Goal: Task Accomplishment & Management: Complete application form

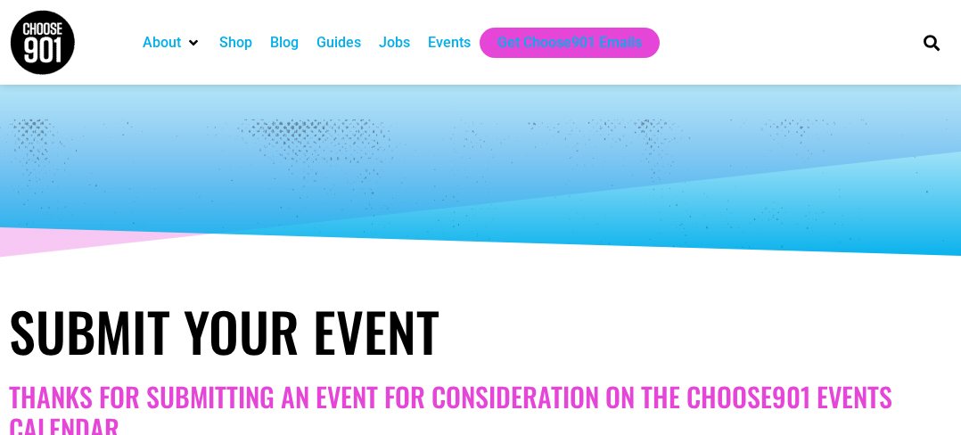
select select
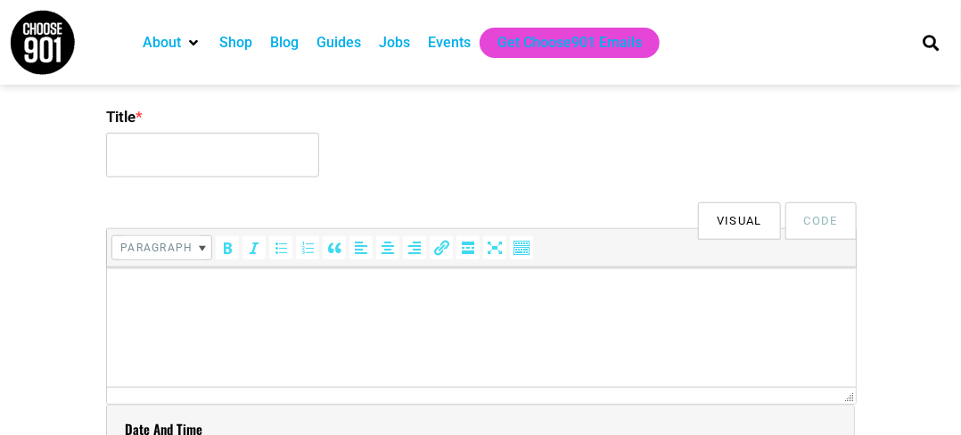
scroll to position [446, 0]
click at [111, 105] on label "Title *" at bounding box center [480, 114] width 749 height 32
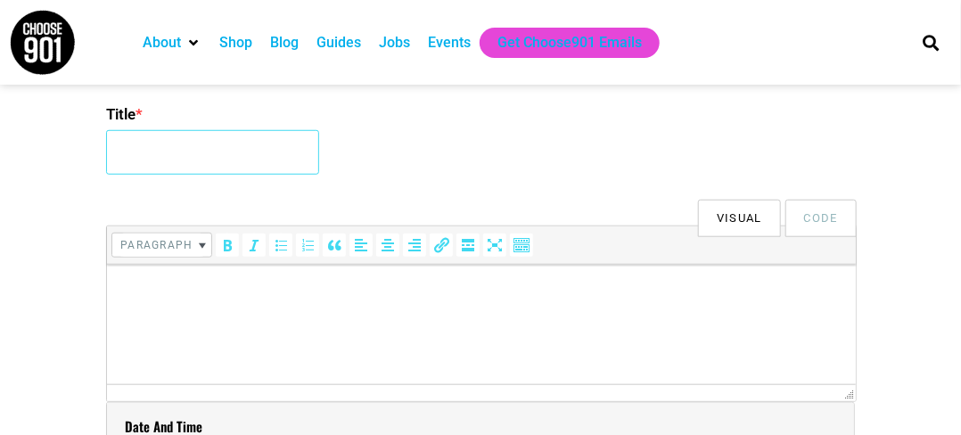
click at [111, 130] on input "Title *" at bounding box center [212, 152] width 213 height 45
click at [164, 158] on input "Title *" at bounding box center [212, 152] width 213 height 45
type input "3RD GLOBAL SUMMIT ON NURSING EDUCATION AND HEALTHCARE"
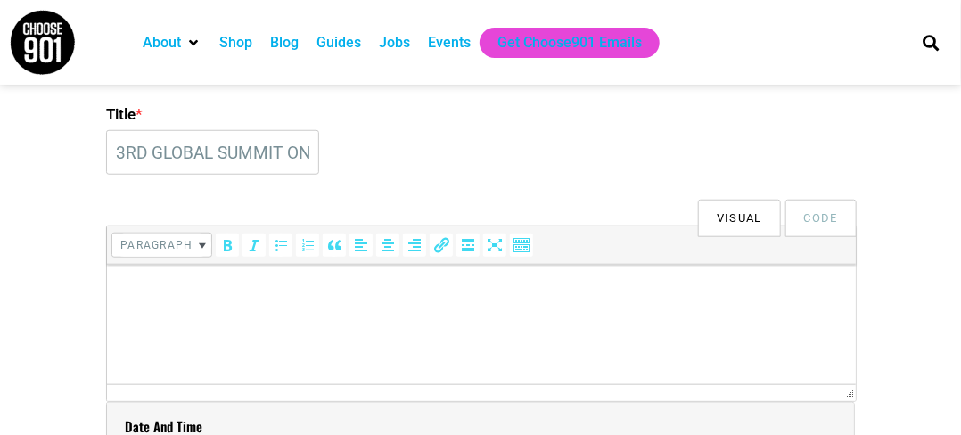
click at [211, 276] on html at bounding box center [480, 289] width 749 height 50
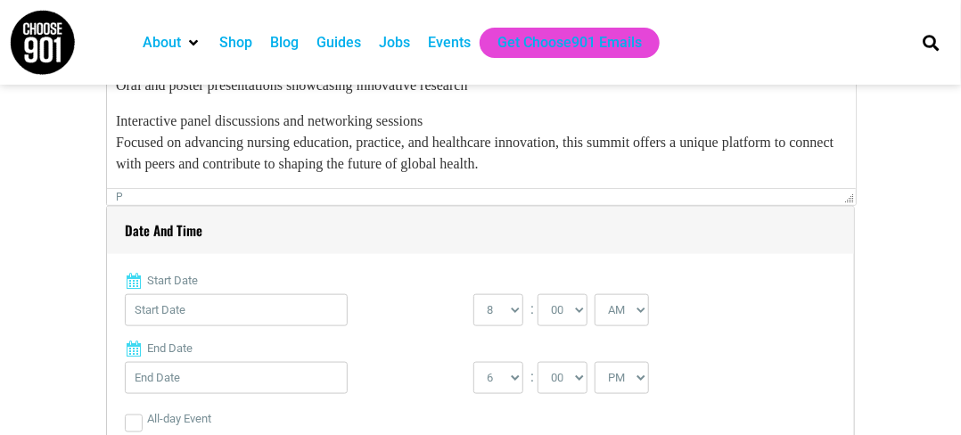
scroll to position [713, 0]
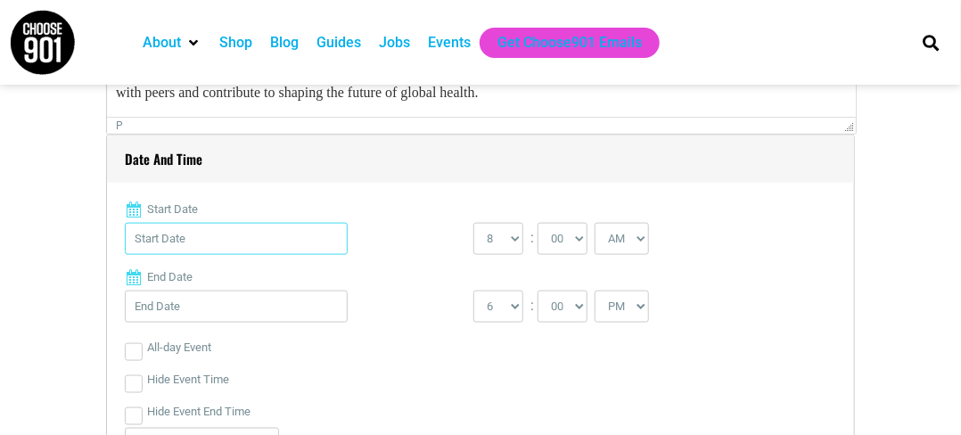
click at [226, 237] on input "Start Date" at bounding box center [236, 239] width 223 height 32
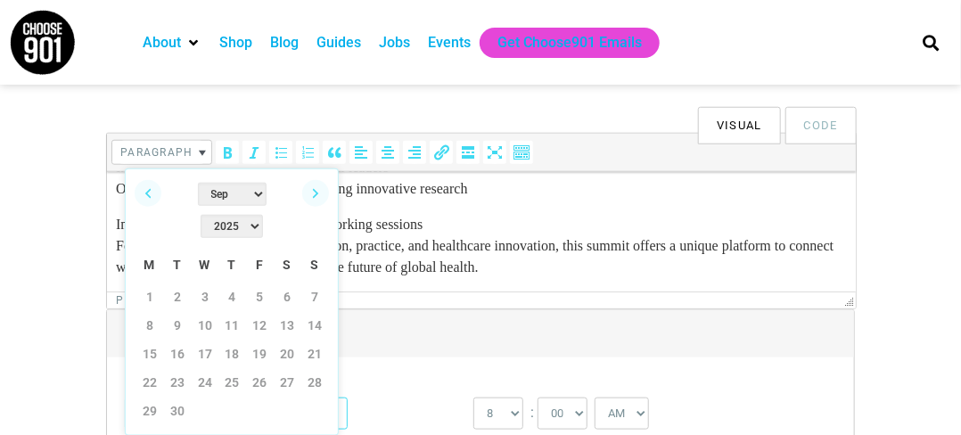
scroll to position [535, 0]
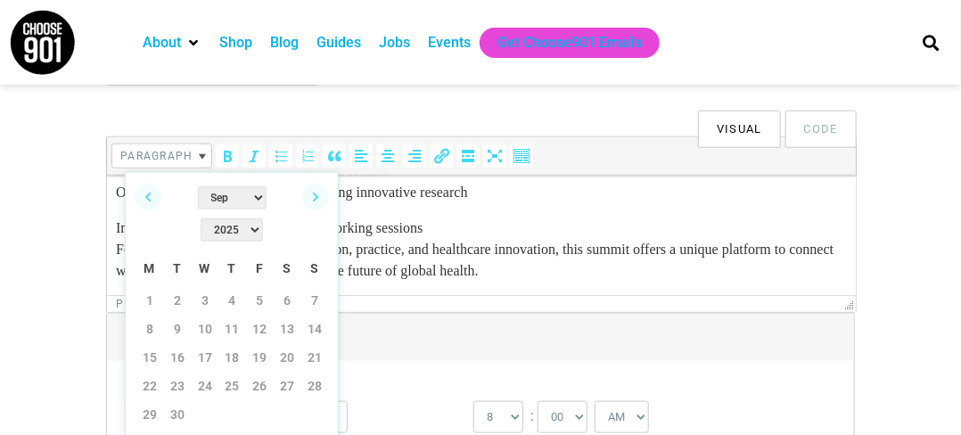
click at [256, 218] on select "2022 2023 2024 2025 2026 2027 2028 2029 2030" at bounding box center [232, 229] width 62 height 23
click at [214, 205] on select "Jan Feb Mar Apr May Jun [DATE] Aug Sep Oct Nov Dec" at bounding box center [232, 197] width 69 height 23
click at [147, 344] on link "10" at bounding box center [149, 357] width 27 height 27
type input "08/10/2026"
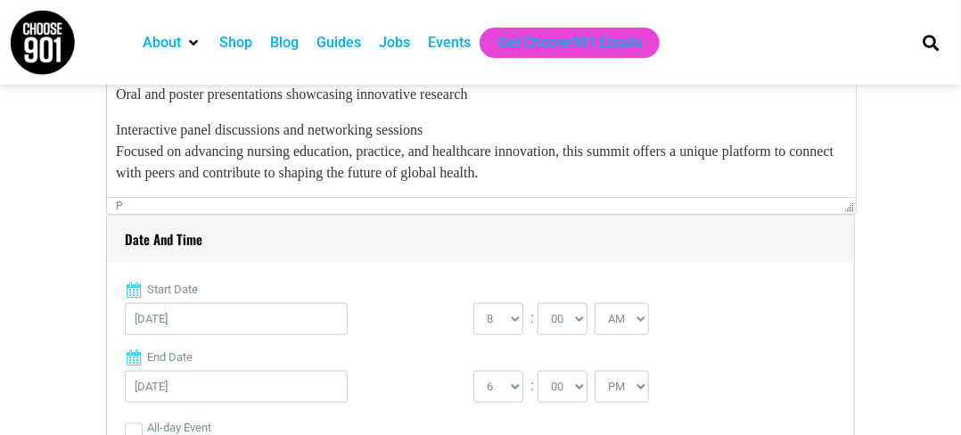
scroll to position [713, 0]
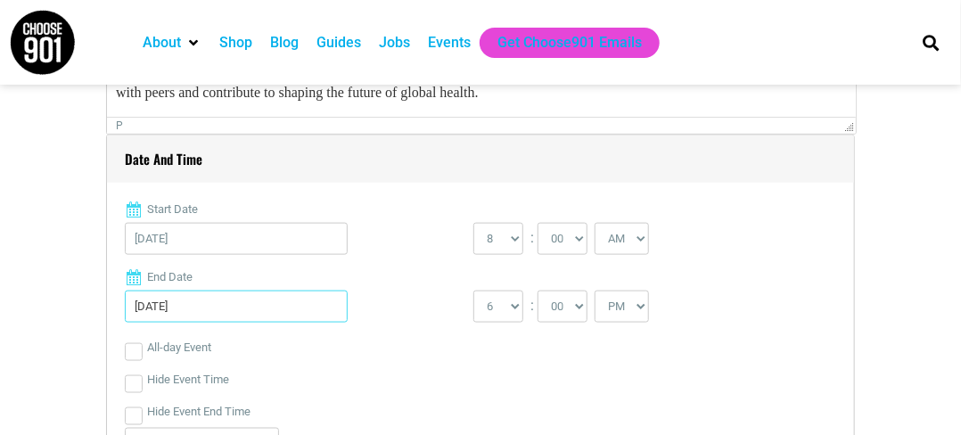
click at [227, 308] on input "08/10/2026" at bounding box center [236, 307] width 223 height 32
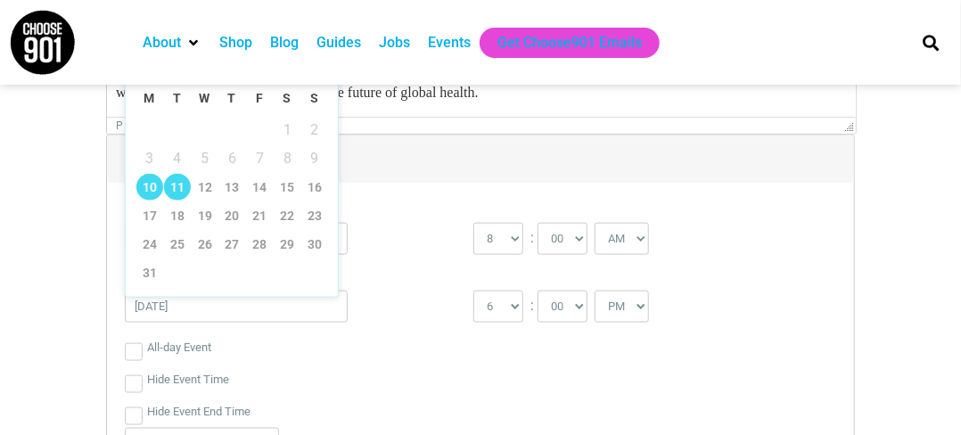
click at [172, 189] on link "11" at bounding box center [177, 187] width 27 height 27
type input "08/11/2026"
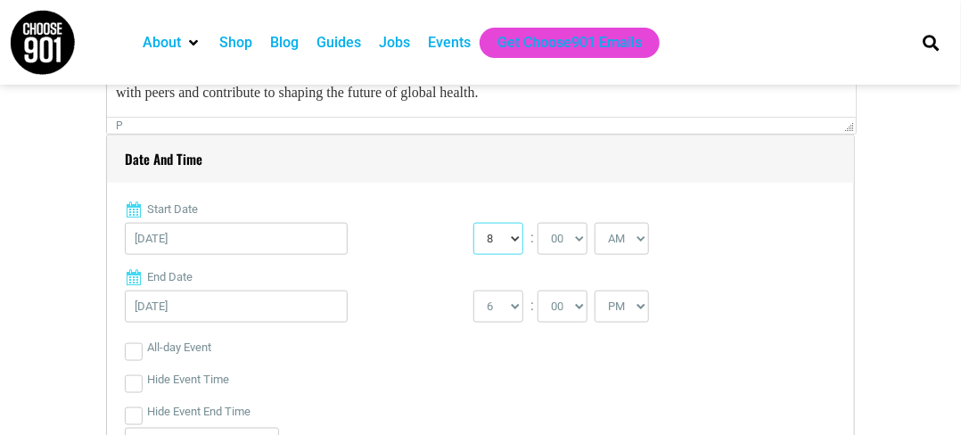
click at [499, 236] on select "0 1 2 3 4 5 6 7 8 9 10 11 12" at bounding box center [498, 239] width 50 height 32
select select "9"
click at [473, 223] on select "0 1 2 3 4 5 6 7 8 9 10 11 12" at bounding box center [498, 239] width 50 height 32
click at [501, 308] on select "1 2 3 4 5 6 7 8 9 10 11 12" at bounding box center [498, 307] width 50 height 32
click at [473, 291] on select "1 2 3 4 5 6 7 8 9 10 11 12" at bounding box center [498, 307] width 50 height 32
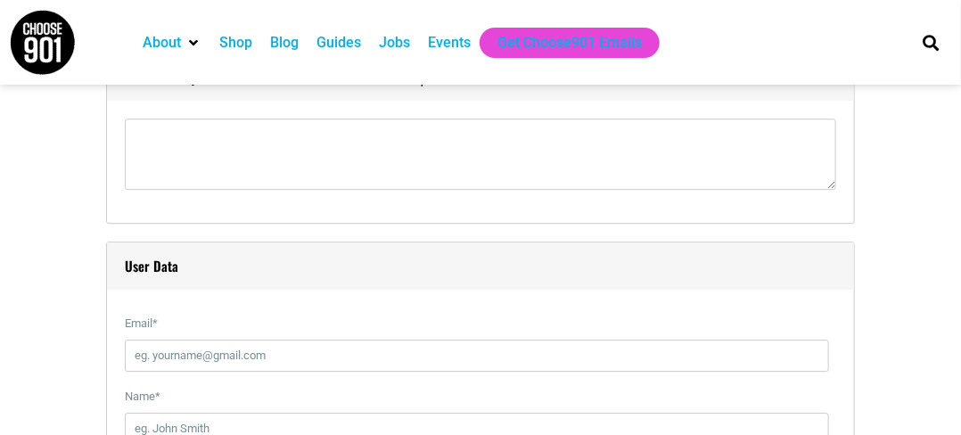
scroll to position [1873, 0]
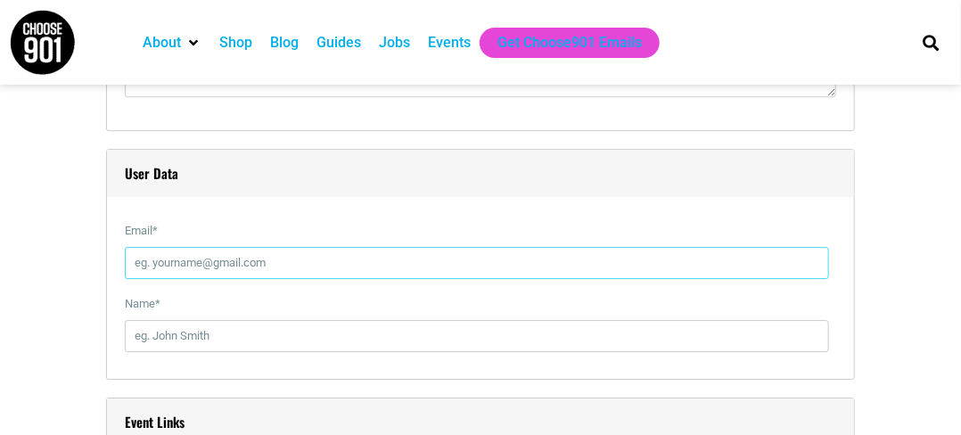
click at [168, 265] on input "Email *" at bounding box center [477, 263] width 704 height 32
type input "[EMAIL_ADDRESS][DOMAIN_NAME]"
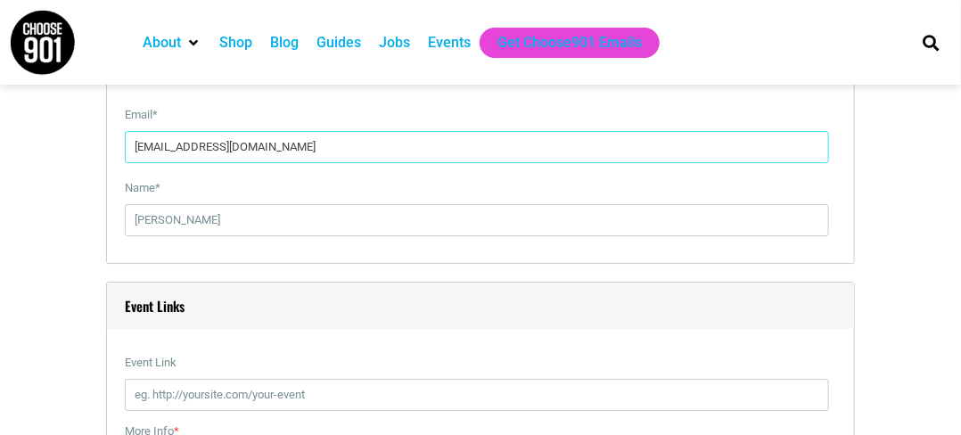
scroll to position [2051, 0]
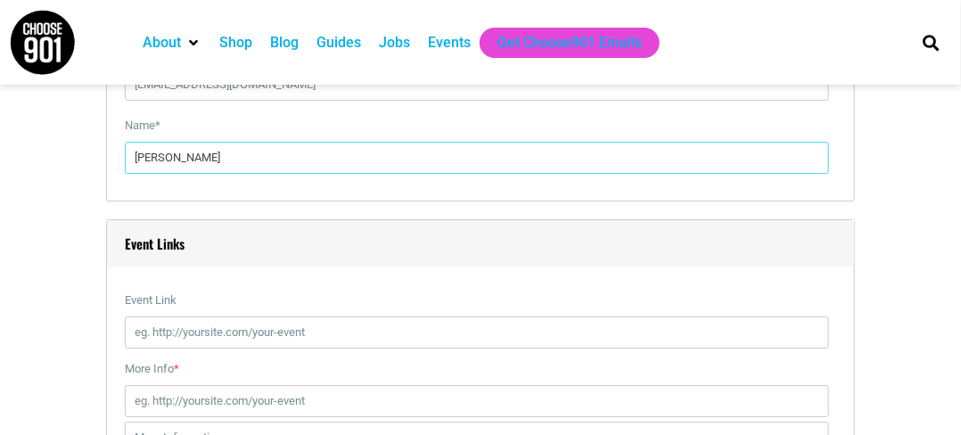
drag, startPoint x: 252, startPoint y: 159, endPoint x: 107, endPoint y: 168, distance: 145.6
click at [107, 168] on div "User Data Email * nursingcare@intellimeetings.org Name * Mounisha nandivada" at bounding box center [480, 86] width 749 height 231
type input "Sophia Clin"
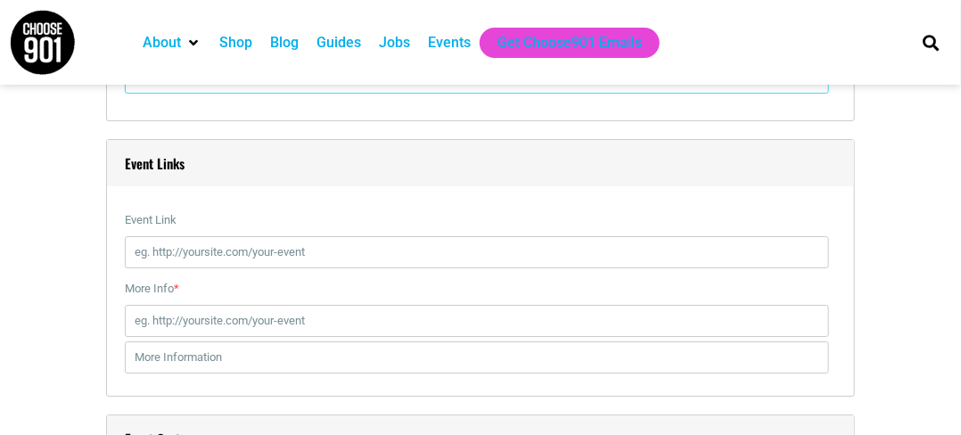
scroll to position [2140, 0]
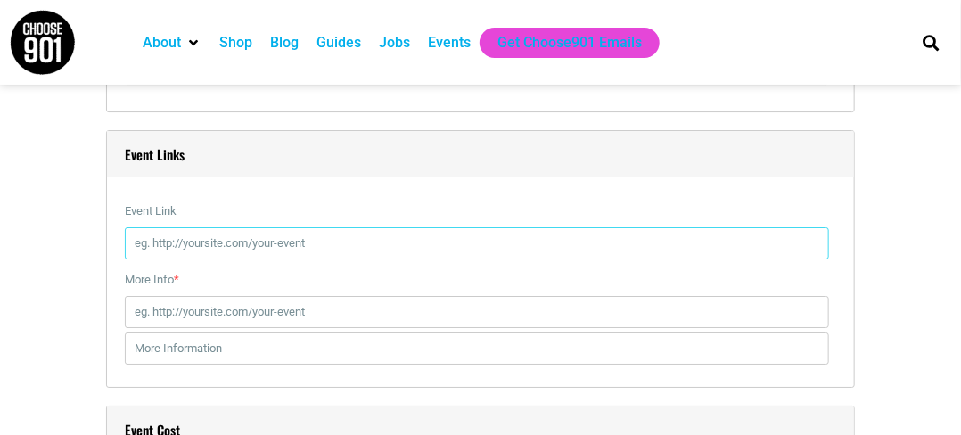
click at [156, 243] on input "Event Link" at bounding box center [477, 243] width 704 height 32
type input "https://nursingeducationconference.com/"
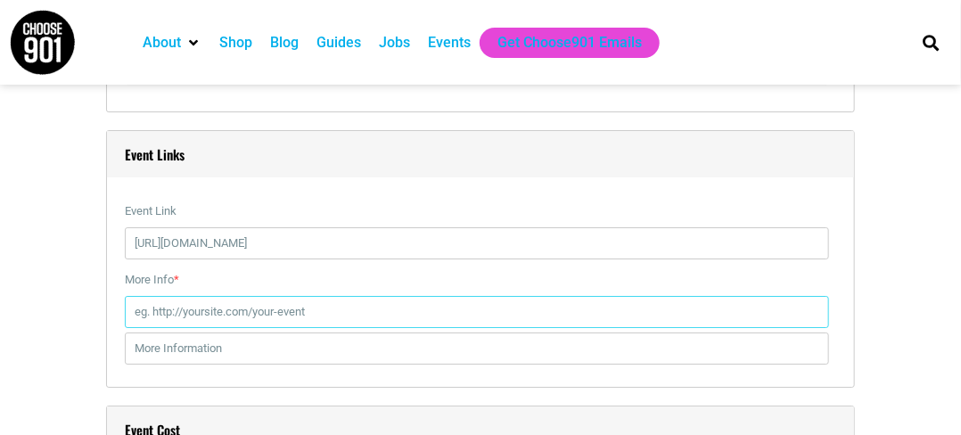
click at [197, 311] on input "More Info *" at bounding box center [477, 312] width 704 height 32
type input "https://www.intelliglobalconferences.com/"
drag, startPoint x: 370, startPoint y: 311, endPoint x: 106, endPoint y: 324, distance: 264.2
click at [106, 324] on div "Event Links Event Link https://nursingeducationconference.com/ If you fill it, …" at bounding box center [480, 259] width 749 height 259
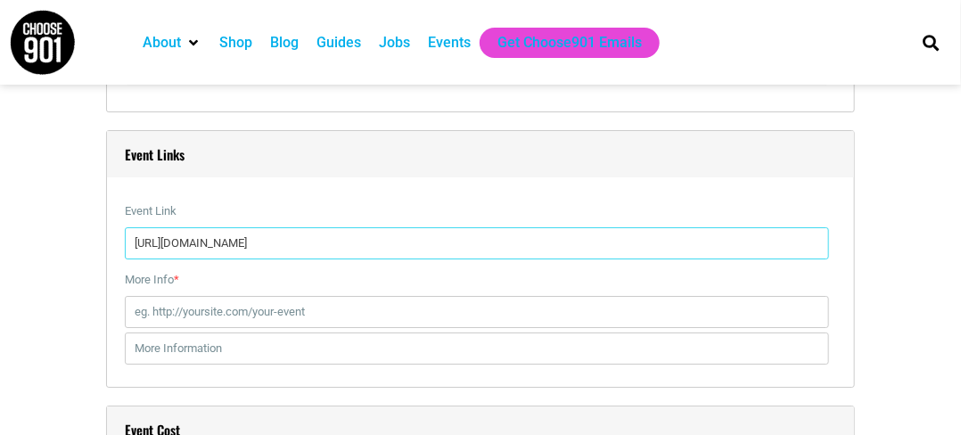
drag, startPoint x: 363, startPoint y: 240, endPoint x: 92, endPoint y: 261, distance: 271.9
click at [92, 261] on div "Title * 3RD GLOBAL SUMMIT ON NURSING EDUCATION AND HEALTHCARE Visual Code b i l…" at bounding box center [480, 52] width 943 height 3368
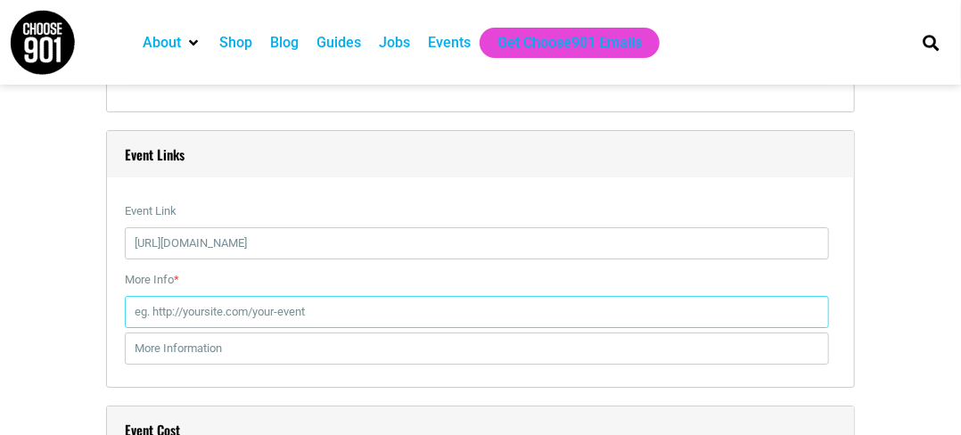
click at [168, 296] on input "More Info *" at bounding box center [477, 312] width 704 height 32
paste input "https://nursingeducationconference.com/"
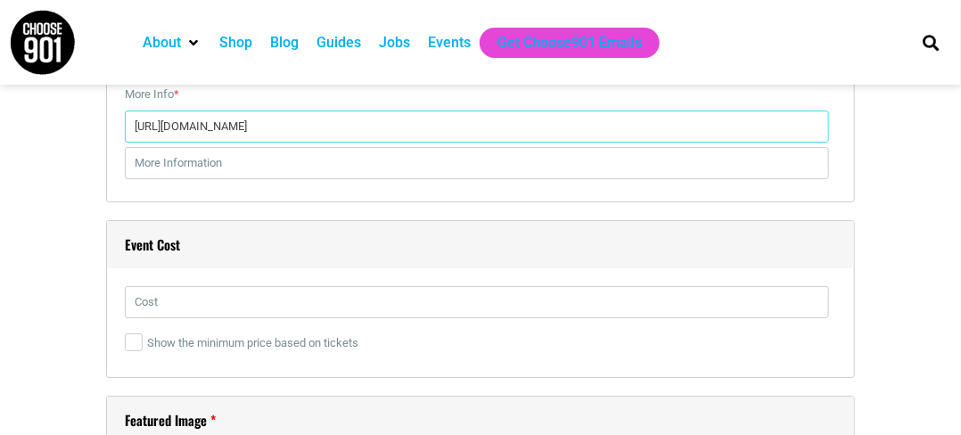
scroll to position [2408, 0]
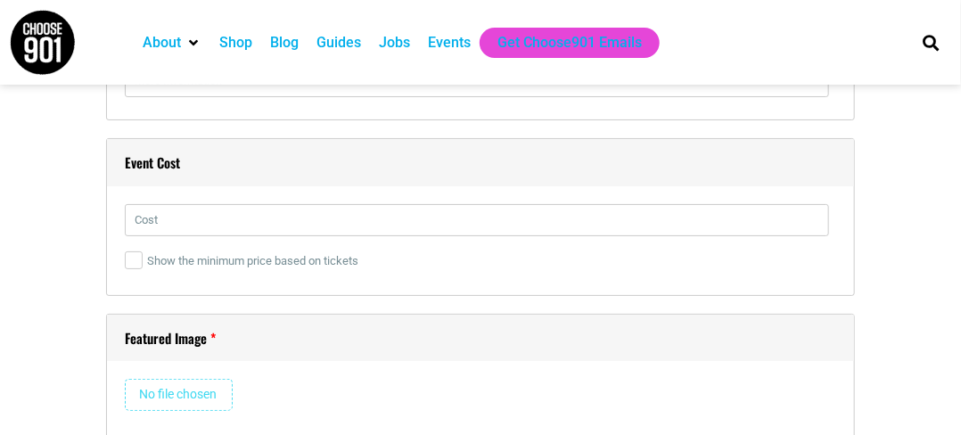
type input "https://nursingeducationconference.com/"
click at [147, 218] on input "text" at bounding box center [477, 220] width 704 height 32
type input "799$"
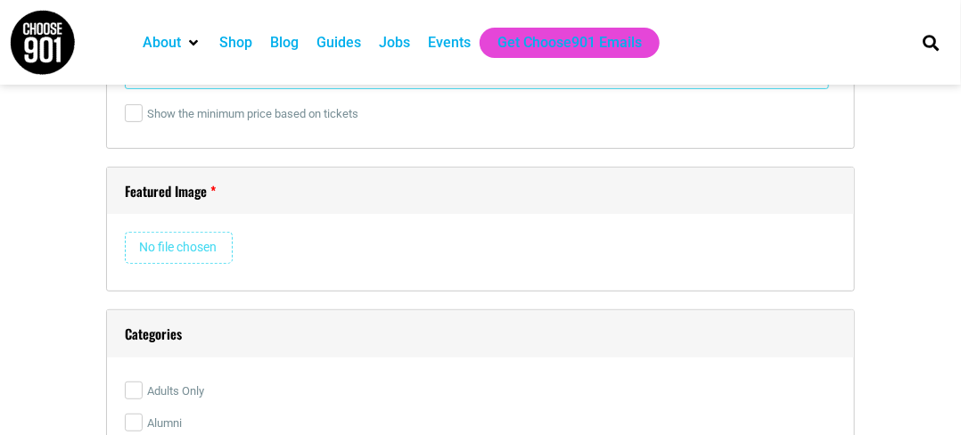
scroll to position [2586, 0]
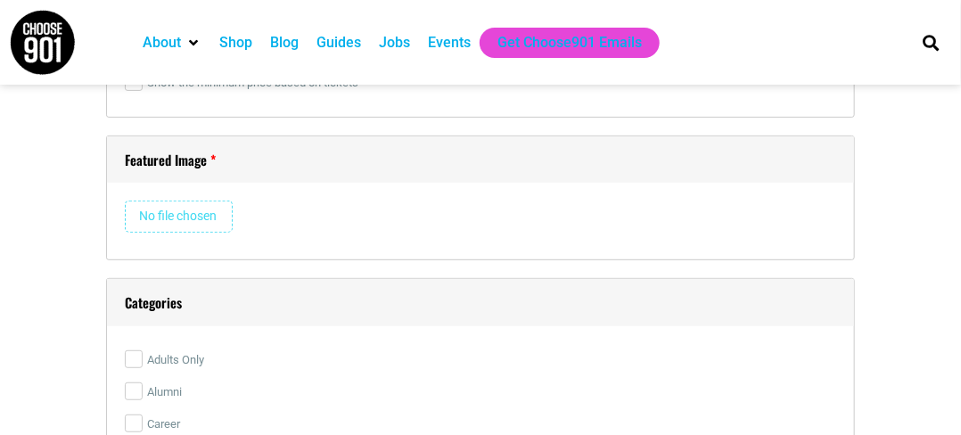
click at [169, 214] on input "file" at bounding box center [179, 217] width 108 height 32
type input "C:\fakepath\WhatsApp Image [DATE] 11.45.07.jpeg"
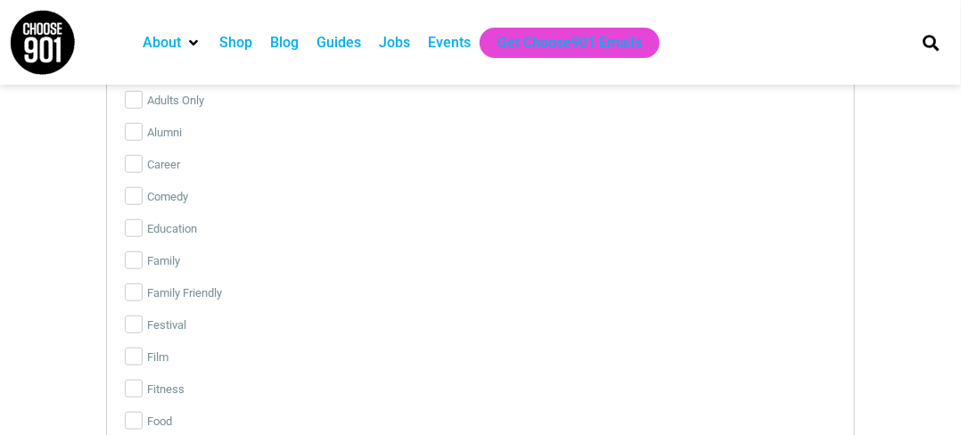
scroll to position [2853, 0]
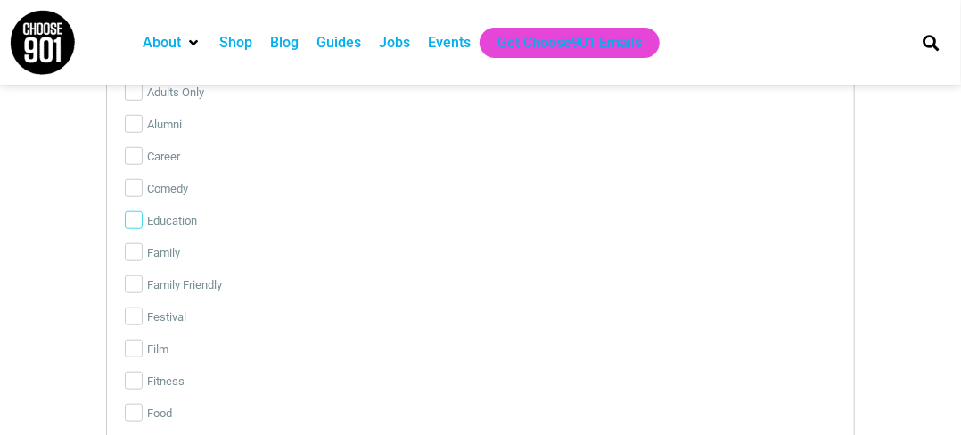
click at [139, 215] on input "Education" at bounding box center [134, 220] width 18 height 18
checkbox input "true"
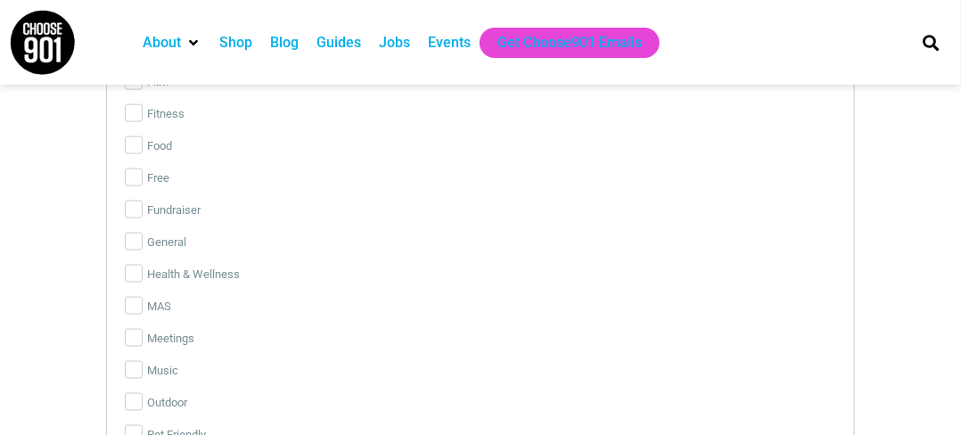
scroll to position [3210, 0]
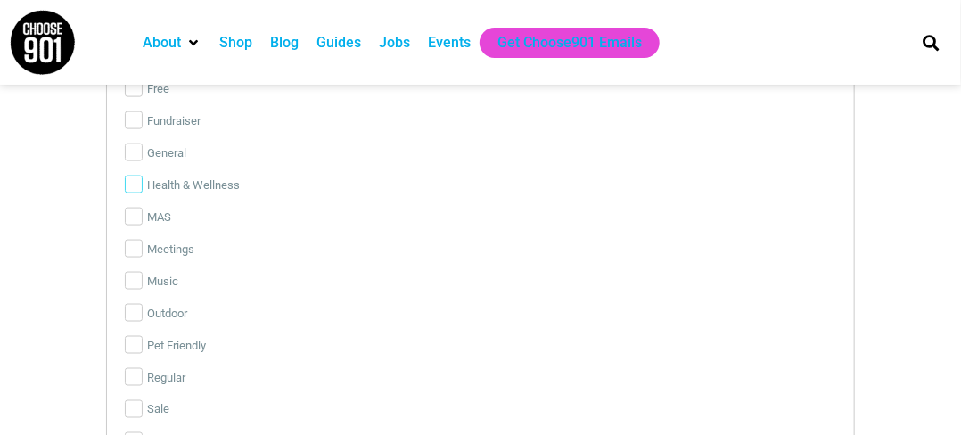
click at [132, 176] on input "Health & Wellness" at bounding box center [134, 185] width 18 height 18
checkbox input "true"
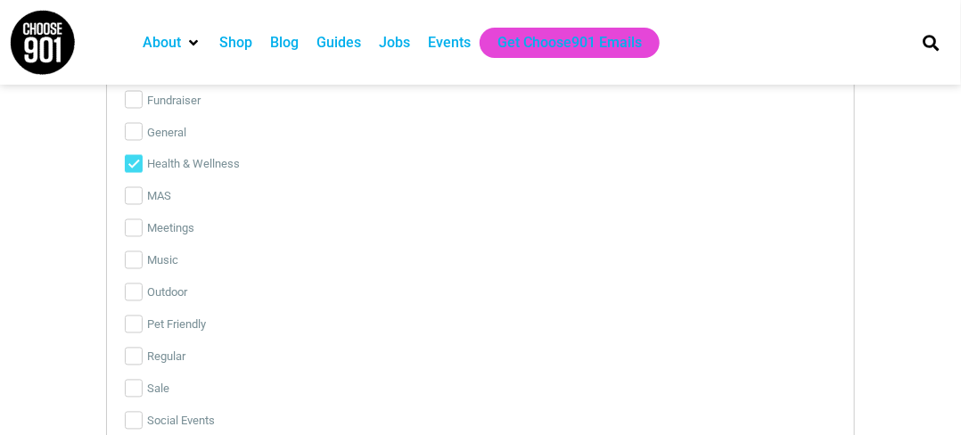
scroll to position [3428, 0]
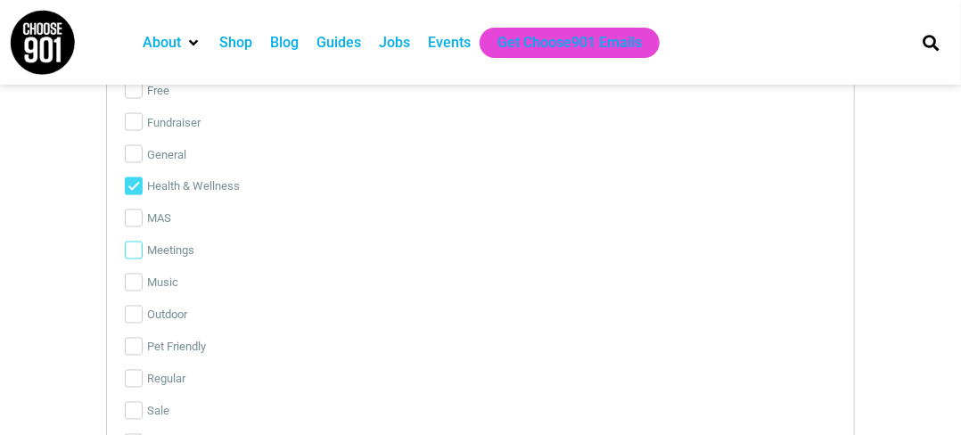
click at [133, 248] on input "Meetings" at bounding box center [134, 251] width 18 height 18
checkbox input "true"
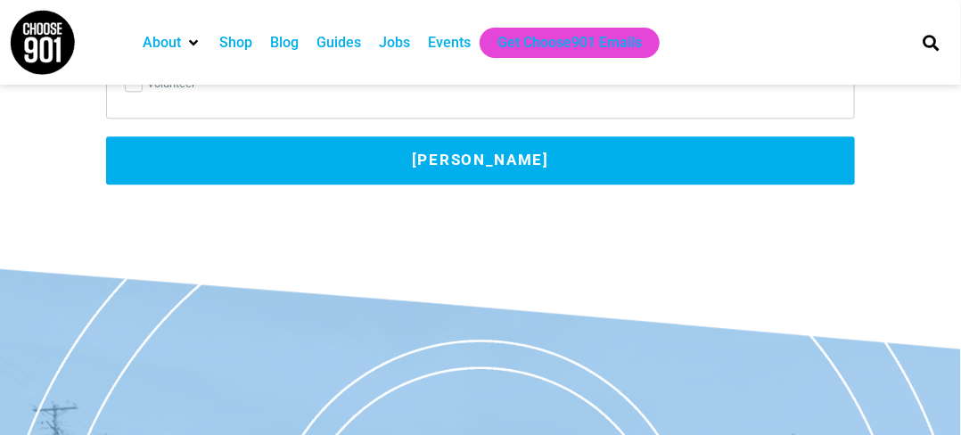
scroll to position [3874, 0]
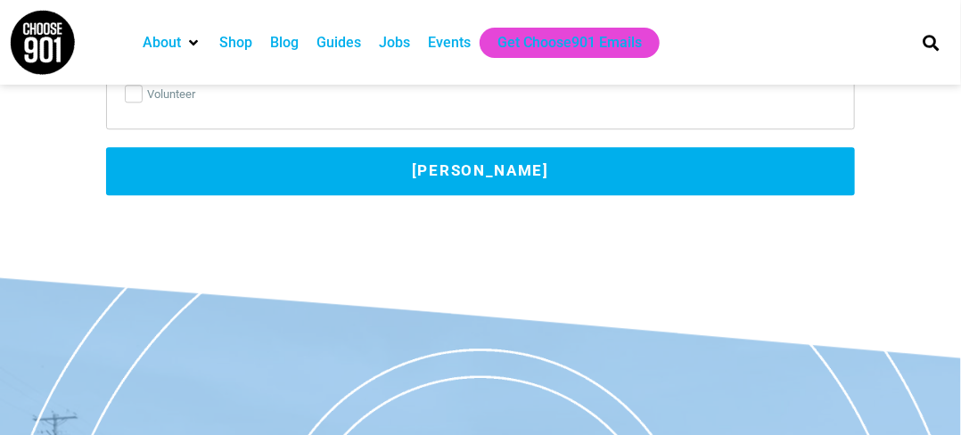
click at [386, 158] on button "[PERSON_NAME]" at bounding box center [480, 171] width 749 height 48
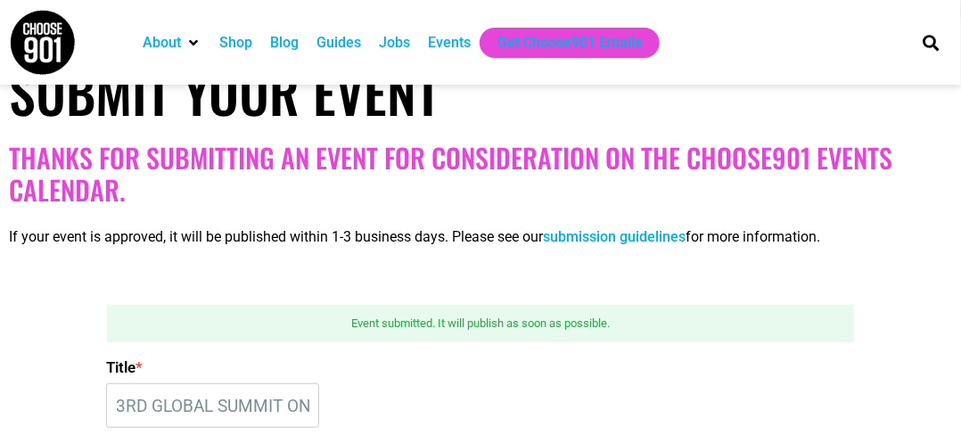
scroll to position [325, 0]
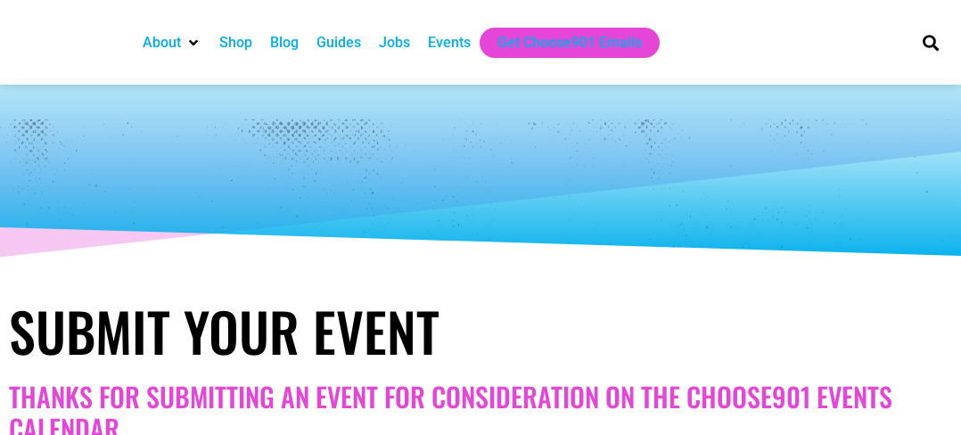
select select
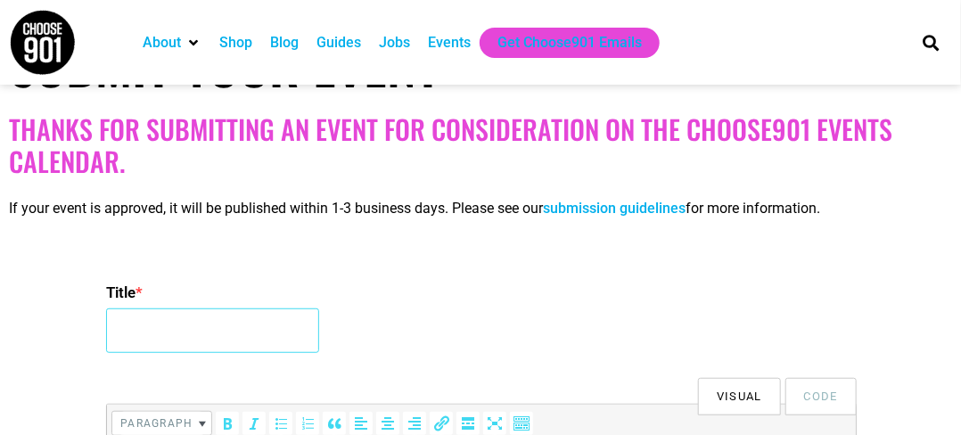
click at [168, 325] on input "Title *" at bounding box center [212, 331] width 213 height 45
paste input "2ND INTERNATIONAL CONFERENCE ON NURSING EDUCATION AND HEALTHCARE"
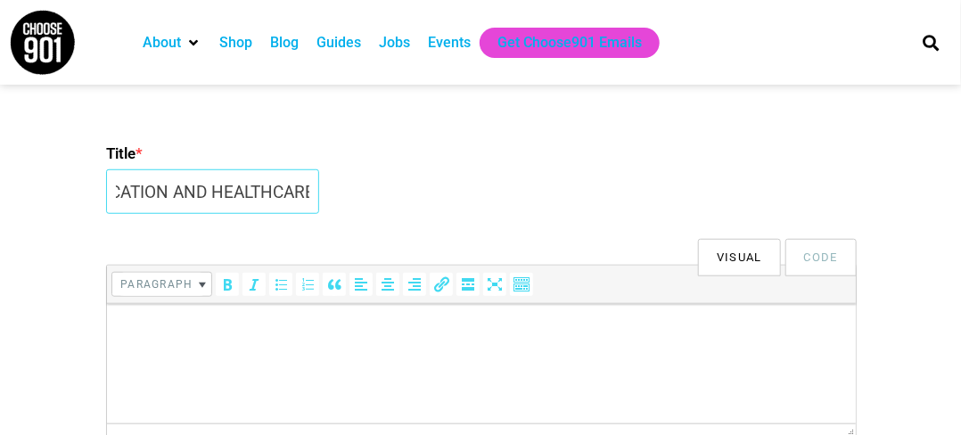
scroll to position [446, 0]
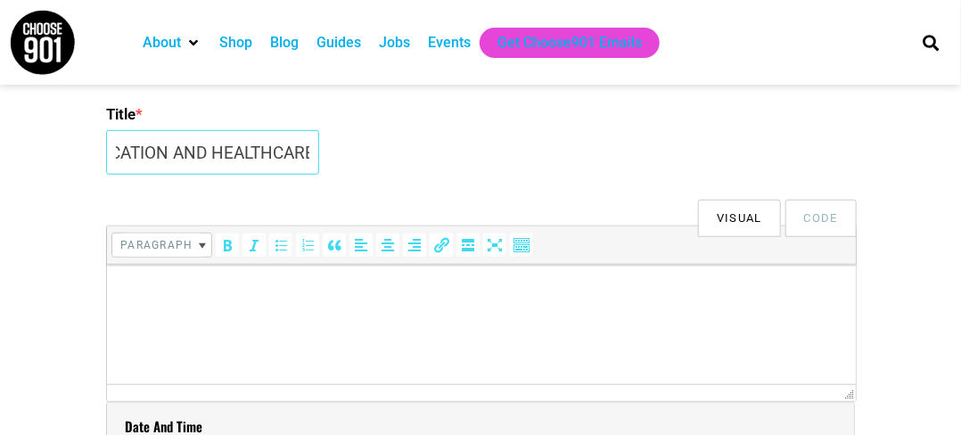
type input "2ND INTERNATIONAL CONFERENCE ON NURSING EDUCATION AND HEALTHCARE"
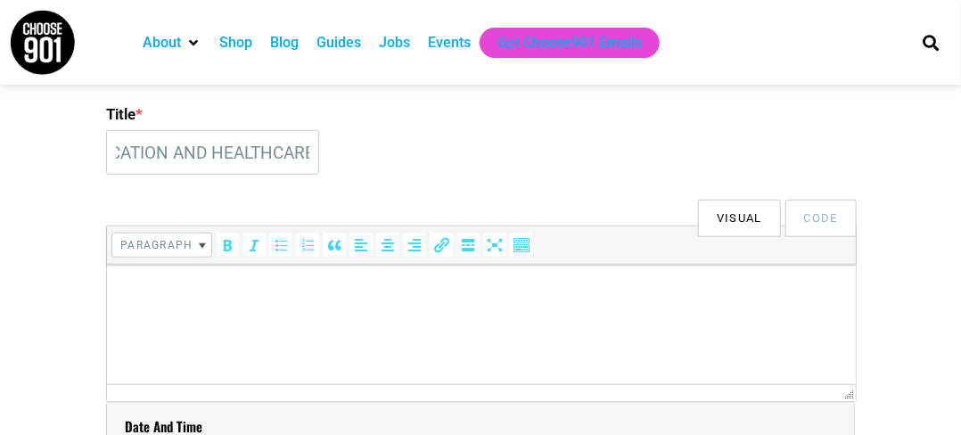
click at [167, 300] on html at bounding box center [480, 289] width 749 height 50
paste body
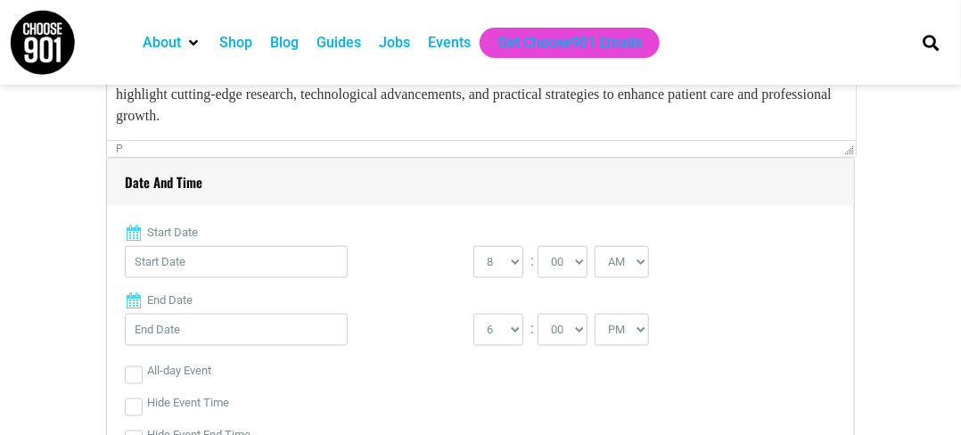
scroll to position [713, 0]
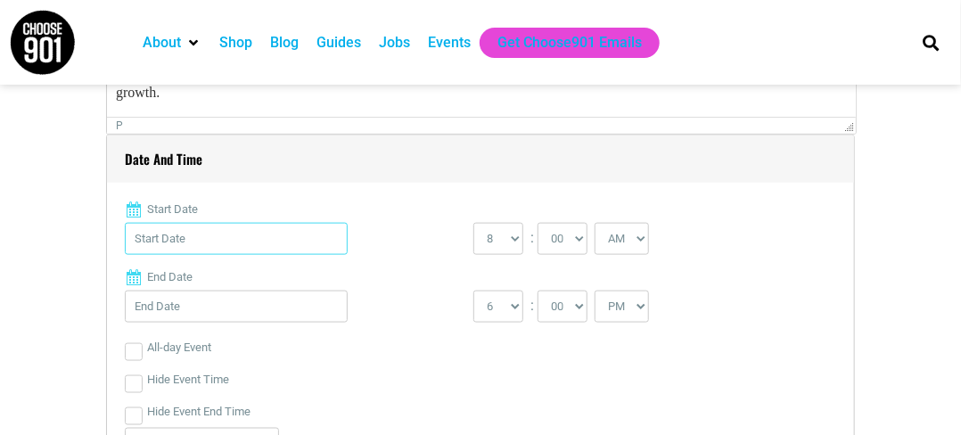
click at [182, 242] on input "Start Date" at bounding box center [236, 239] width 223 height 32
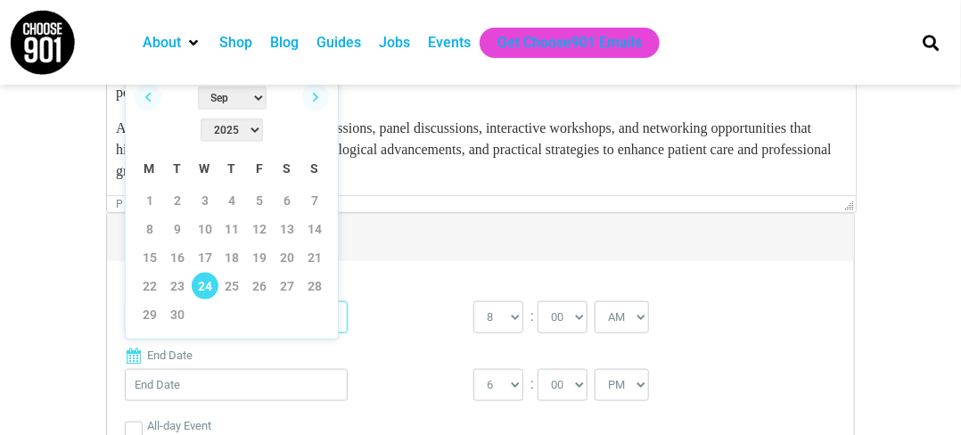
scroll to position [624, 0]
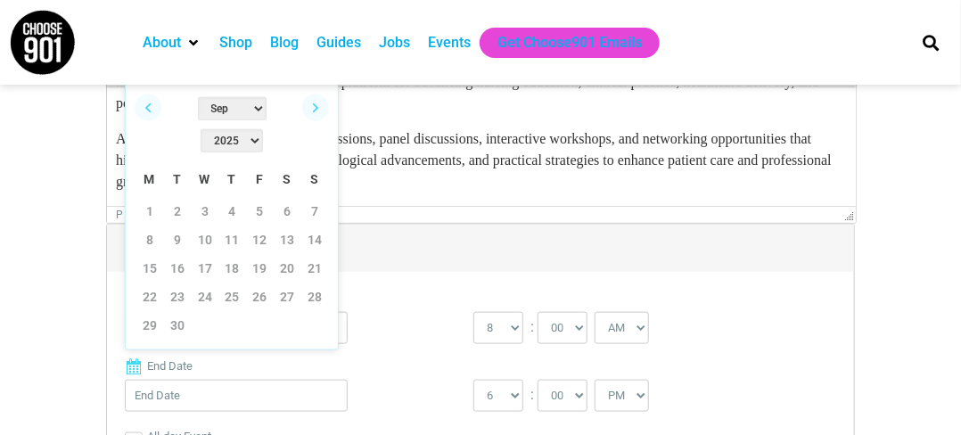
click at [200, 112] on select "Jan Feb Mar Apr May Jun [DATE] Aug Sep Oct Nov Dec" at bounding box center [232, 108] width 69 height 23
click at [262, 129] on select "2022 2023 2024 2025 2026 2027 2028 2029 2030" at bounding box center [232, 140] width 62 height 23
click at [151, 284] on link "22" at bounding box center [149, 297] width 27 height 27
type input "[DATE]"
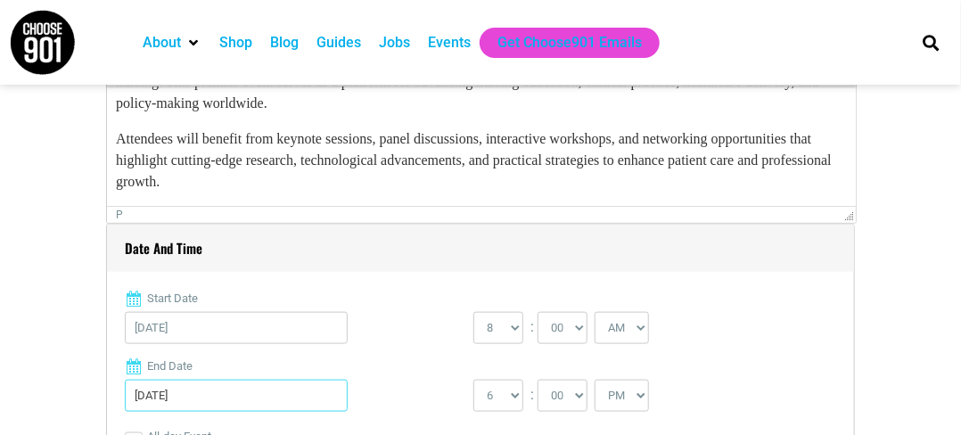
click at [163, 396] on input "[DATE]" at bounding box center [236, 396] width 223 height 32
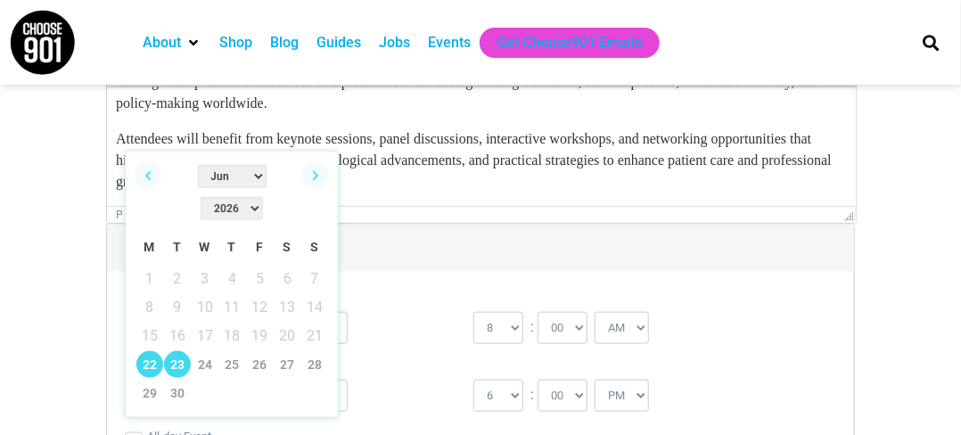
click at [176, 351] on link "23" at bounding box center [177, 364] width 27 height 27
type input "[DATE]"
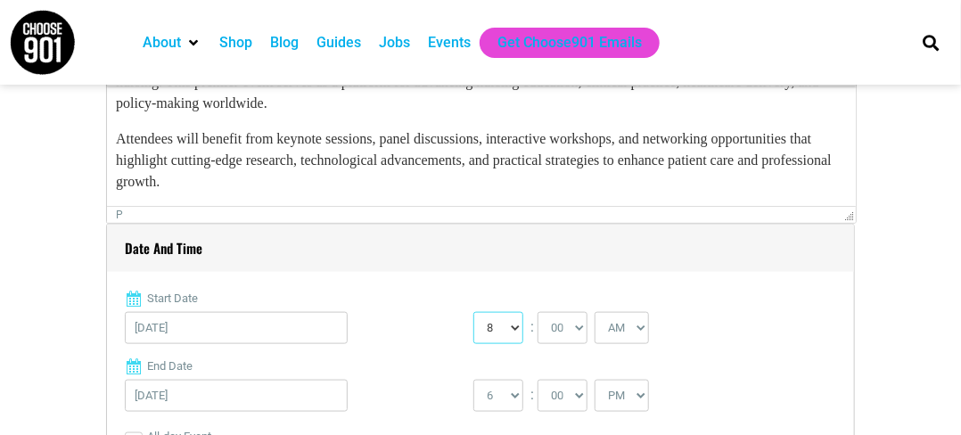
click at [509, 328] on select "0 1 2 3 4 5 6 7 8 9 10 11 12" at bounding box center [498, 328] width 50 height 32
select select "9"
click at [473, 312] on select "0 1 2 3 4 5 6 7 8 9 10 11 12" at bounding box center [498, 328] width 50 height 32
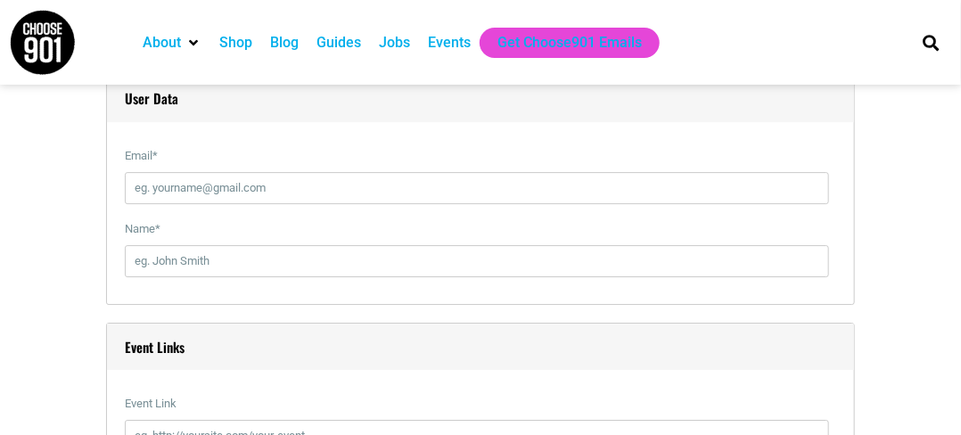
scroll to position [1962, 0]
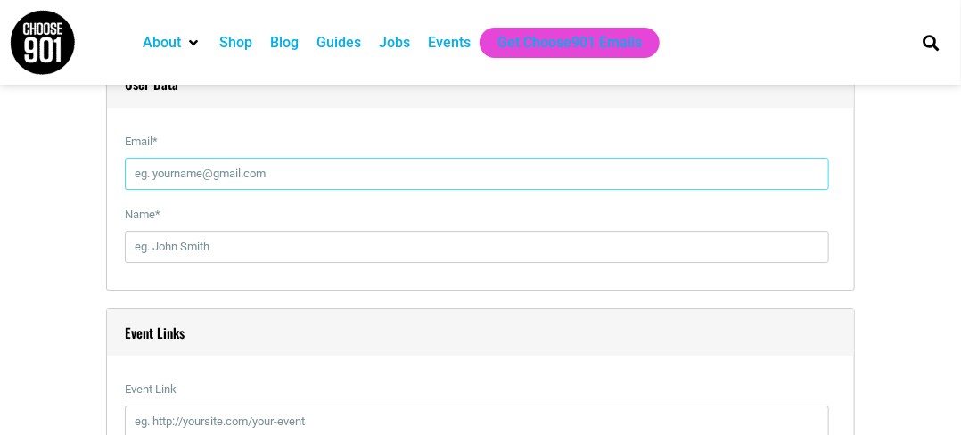
click at [161, 177] on input "Email *" at bounding box center [477, 174] width 704 height 32
type input "[EMAIL_ADDRESS][DOMAIN_NAME]"
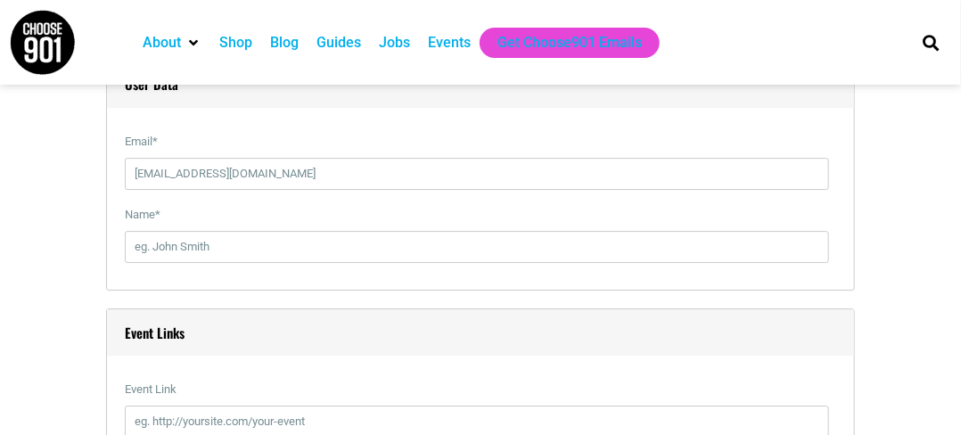
type input "[PERSON_NAME]"
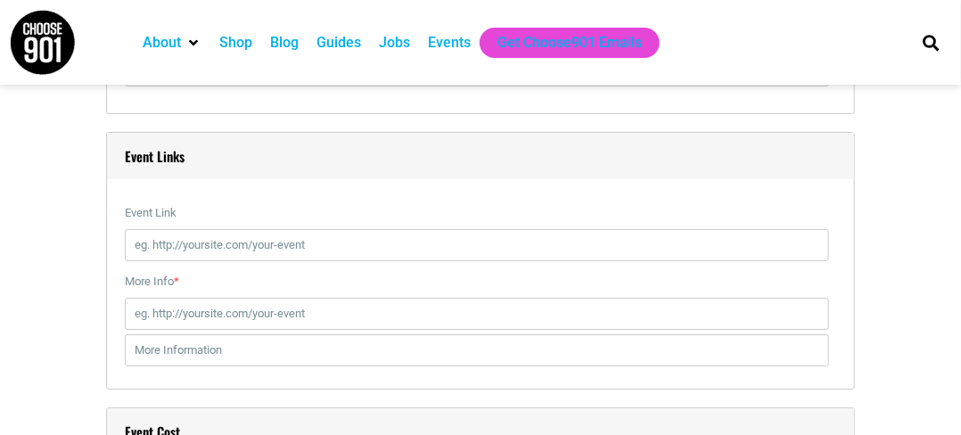
scroll to position [2140, 0]
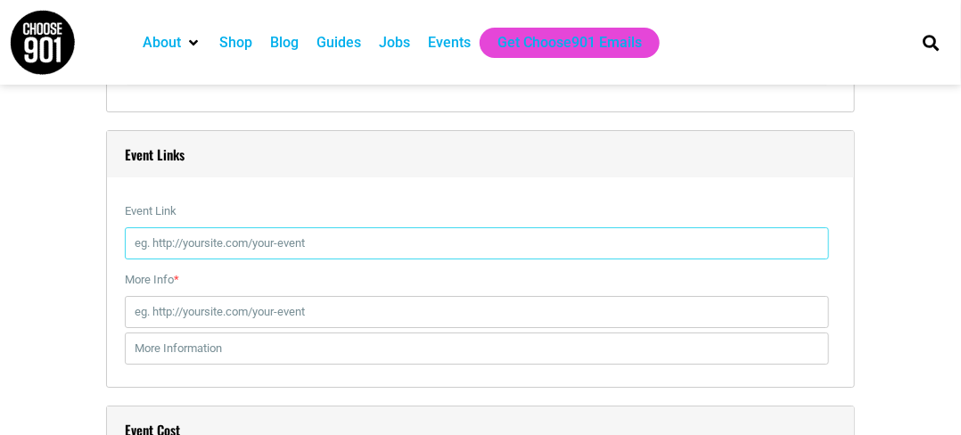
click at [211, 247] on input "Event Link" at bounding box center [477, 243] width 704 height 32
click at [161, 246] on input "Event Link" at bounding box center [477, 243] width 704 height 32
paste input "[URL][DOMAIN_NAME]"
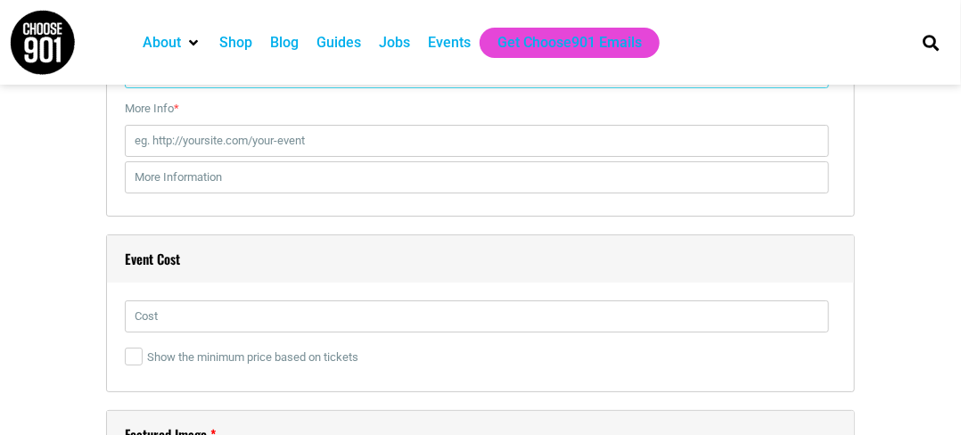
scroll to position [2318, 0]
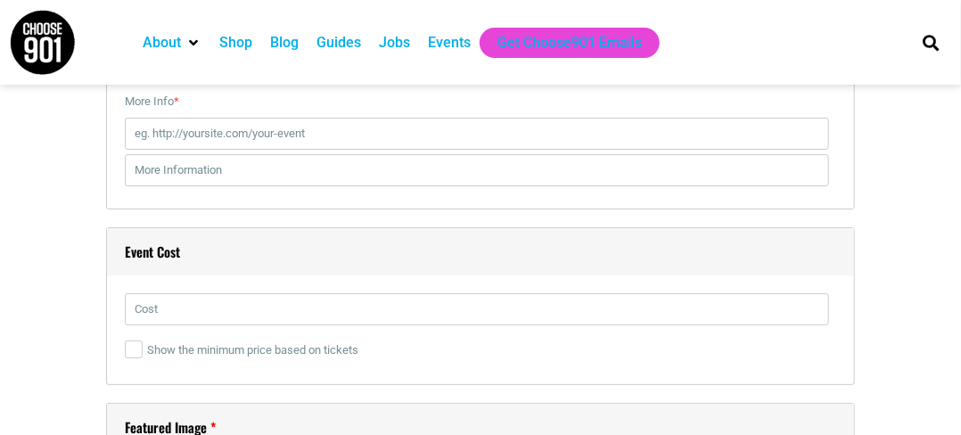
type input "[URL][DOMAIN_NAME]"
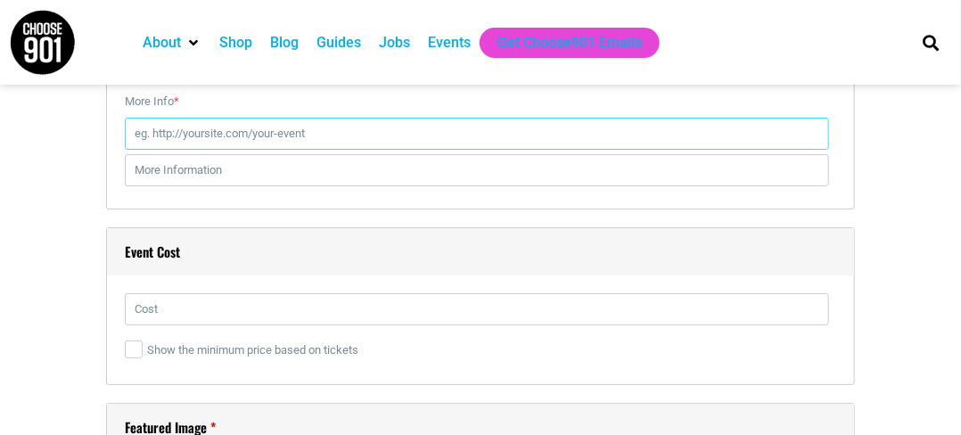
click at [185, 132] on input "More Info *" at bounding box center [477, 134] width 704 height 32
paste input "[URL][DOMAIN_NAME]"
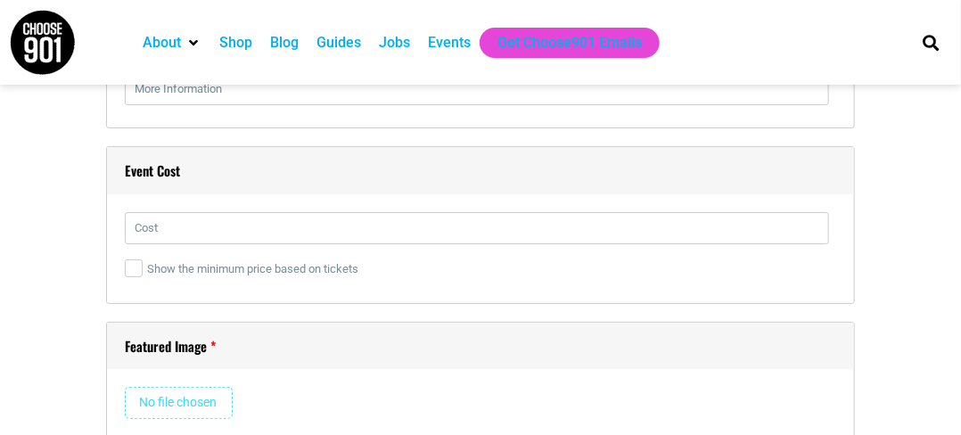
scroll to position [2408, 0]
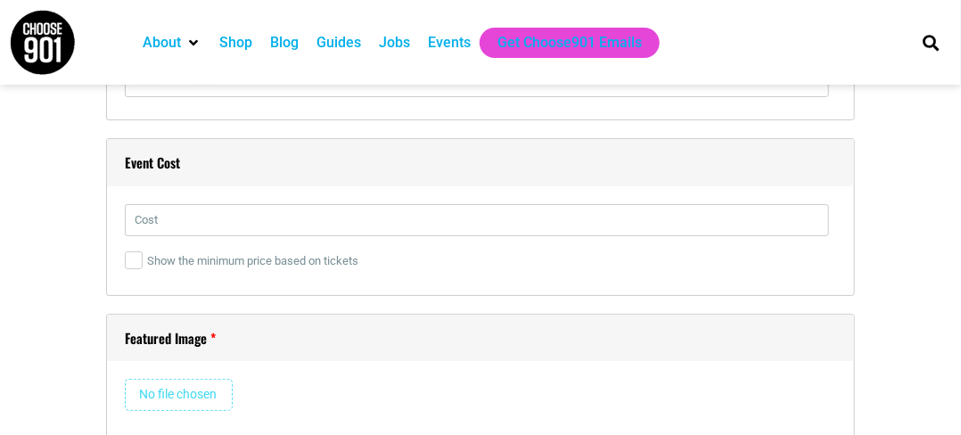
type input "[URL][DOMAIN_NAME]"
click at [144, 216] on input "text" at bounding box center [477, 220] width 704 height 32
type input "799$"
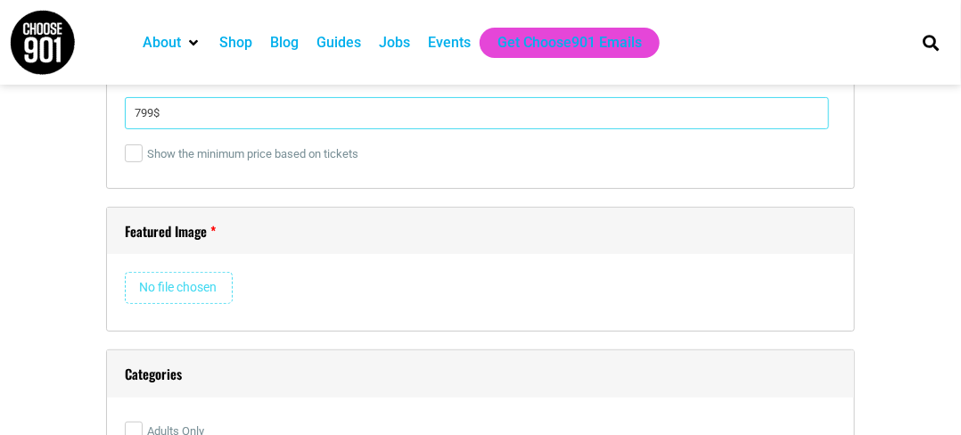
scroll to position [2586, 0]
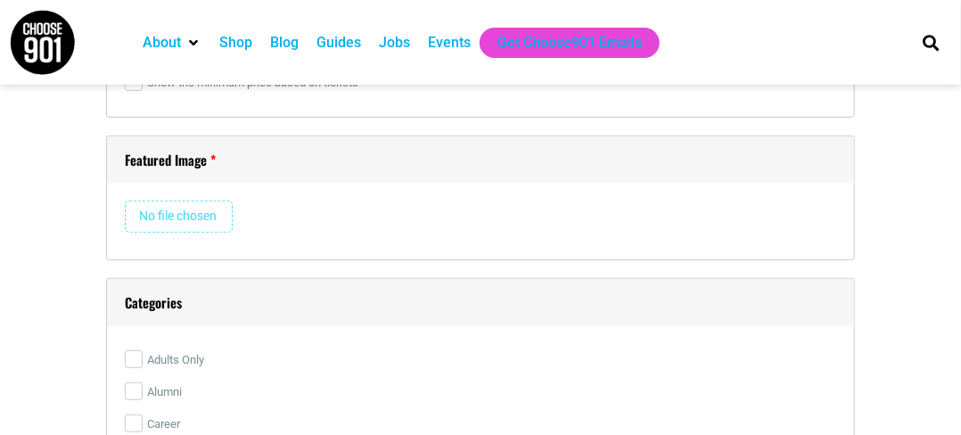
click at [160, 214] on input "file" at bounding box center [179, 217] width 108 height 32
type input "C:\fakepath\WhatsApp Image [DATE] 11.45.07.jpeg"
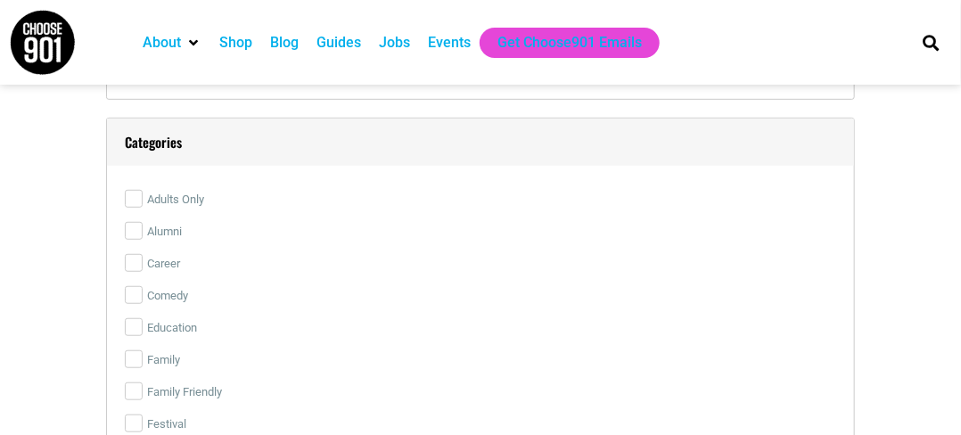
scroll to position [2764, 0]
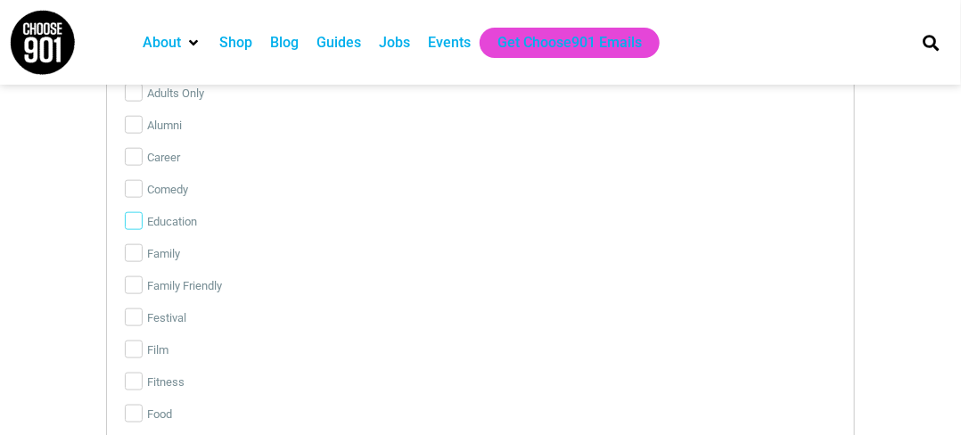
click at [136, 215] on input "Education" at bounding box center [134, 221] width 18 height 18
checkbox input "true"
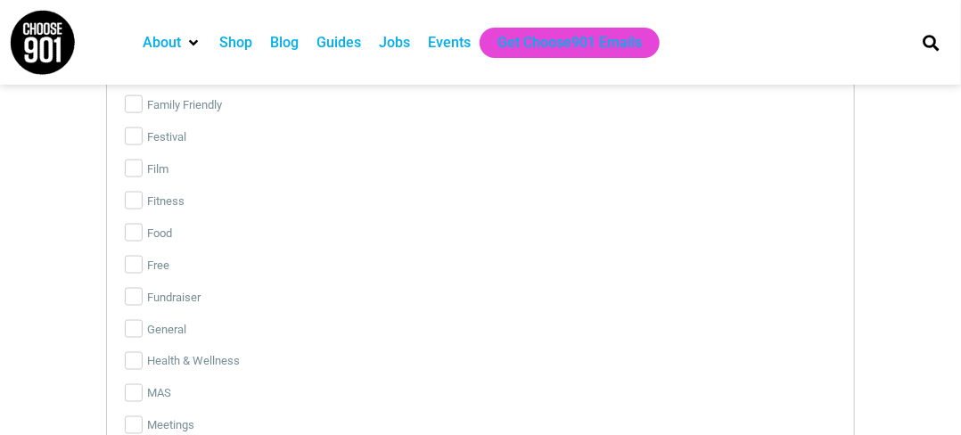
scroll to position [3339, 0]
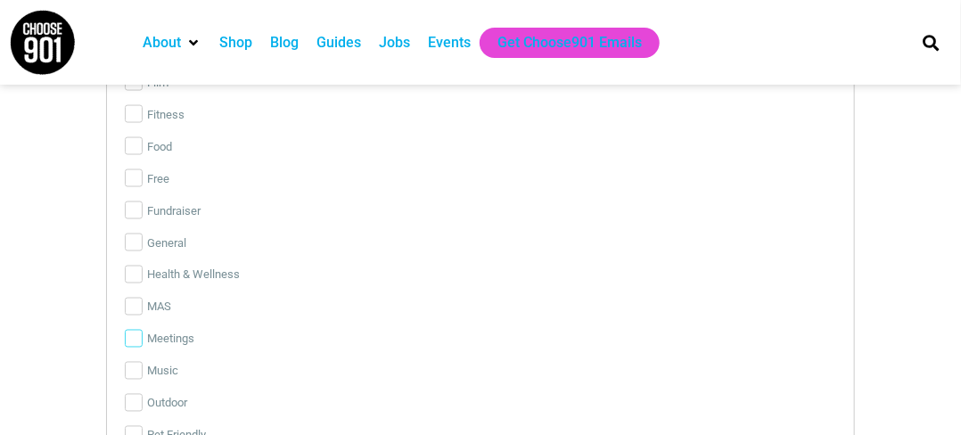
click at [136, 334] on input "Meetings" at bounding box center [134, 339] width 18 height 18
checkbox input "true"
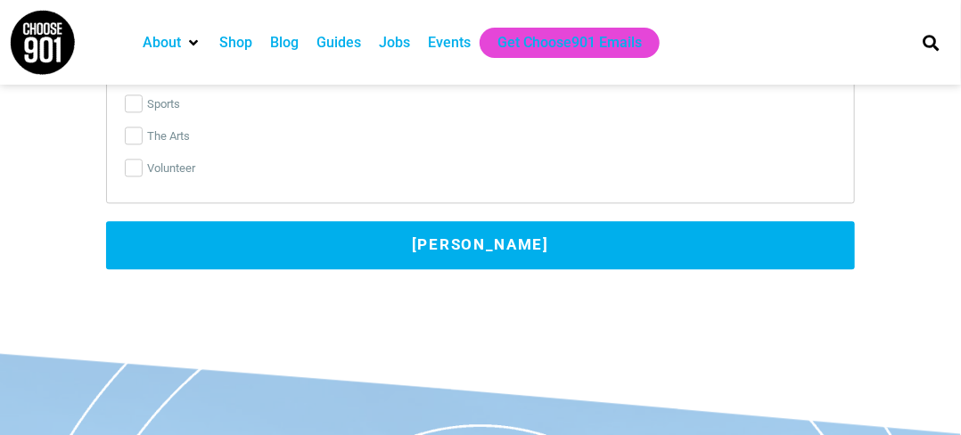
scroll to position [3874, 0]
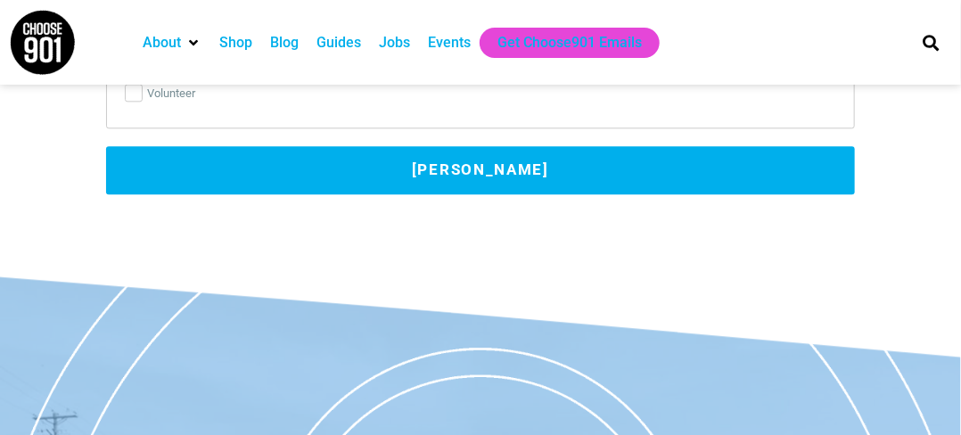
click at [442, 166] on button "[PERSON_NAME]" at bounding box center [480, 170] width 749 height 48
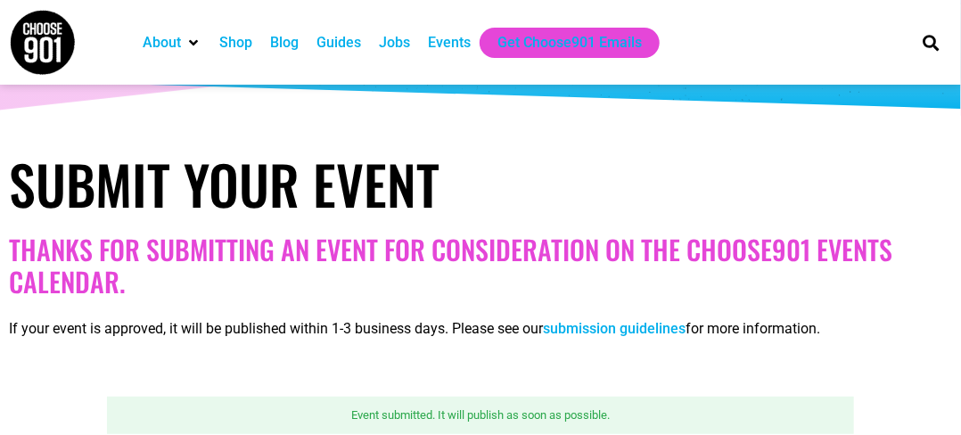
scroll to position [146, 0]
